Goal: Check status: Check status

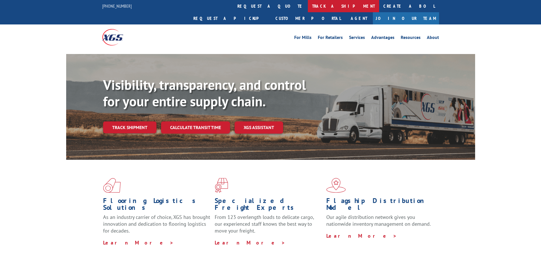
click at [308, 8] on link "track a shipment" at bounding box center [343, 6] width 71 height 12
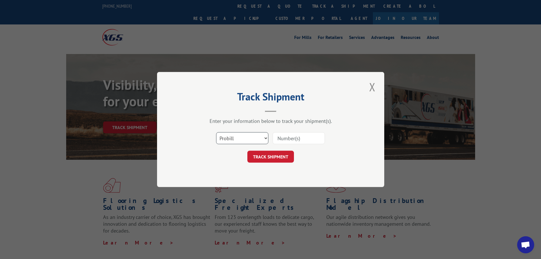
click at [242, 140] on select "Select category... Probill BOL PO" at bounding box center [242, 138] width 52 height 12
select select "po"
click at [216, 132] on select "Select category... Probill BOL PO" at bounding box center [242, 138] width 52 height 12
click at [292, 140] on input at bounding box center [299, 138] width 52 height 12
paste input "38548748"
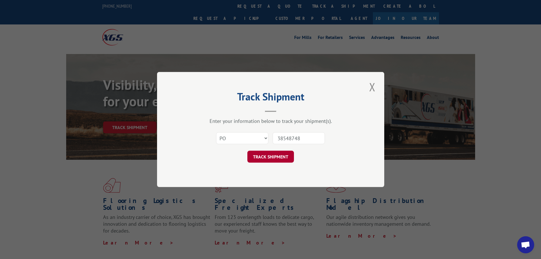
type input "38548748"
click at [248, 154] on button "TRACK SHIPMENT" at bounding box center [270, 156] width 47 height 12
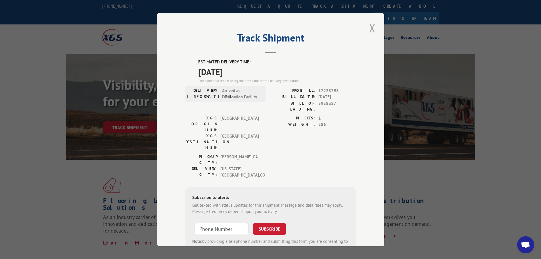
click at [372, 30] on button "Close modal" at bounding box center [372, 28] width 10 height 16
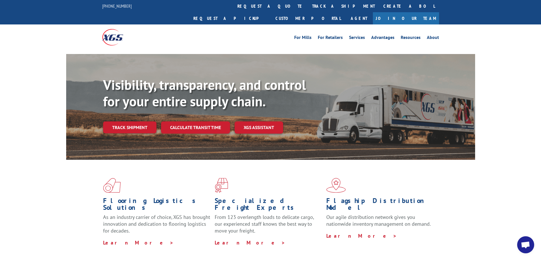
click at [308, 4] on link "track a shipment" at bounding box center [343, 6] width 71 height 12
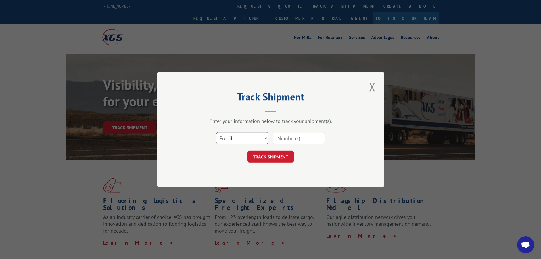
drag, startPoint x: 238, startPoint y: 139, endPoint x: 238, endPoint y: 143, distance: 4.6
click at [238, 140] on select "Select category... Probill BOL PO" at bounding box center [242, 138] width 52 height 12
select select "po"
click at [216, 132] on select "Select category... Probill BOL PO" at bounding box center [242, 138] width 52 height 12
click at [286, 140] on input at bounding box center [299, 138] width 52 height 12
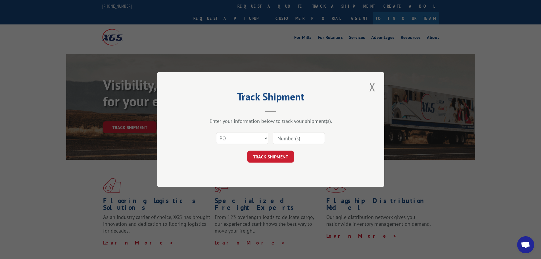
paste input "41519046"
type input "41519046"
drag, startPoint x: 278, startPoint y: 161, endPoint x: 327, endPoint y: 149, distance: 50.7
click at [278, 160] on button "TRACK SHIPMENT" at bounding box center [270, 156] width 47 height 12
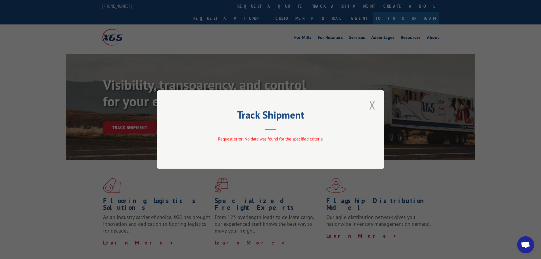
click at [372, 102] on button "Close modal" at bounding box center [372, 105] width 10 height 16
